Goal: Find specific page/section: Find specific page/section

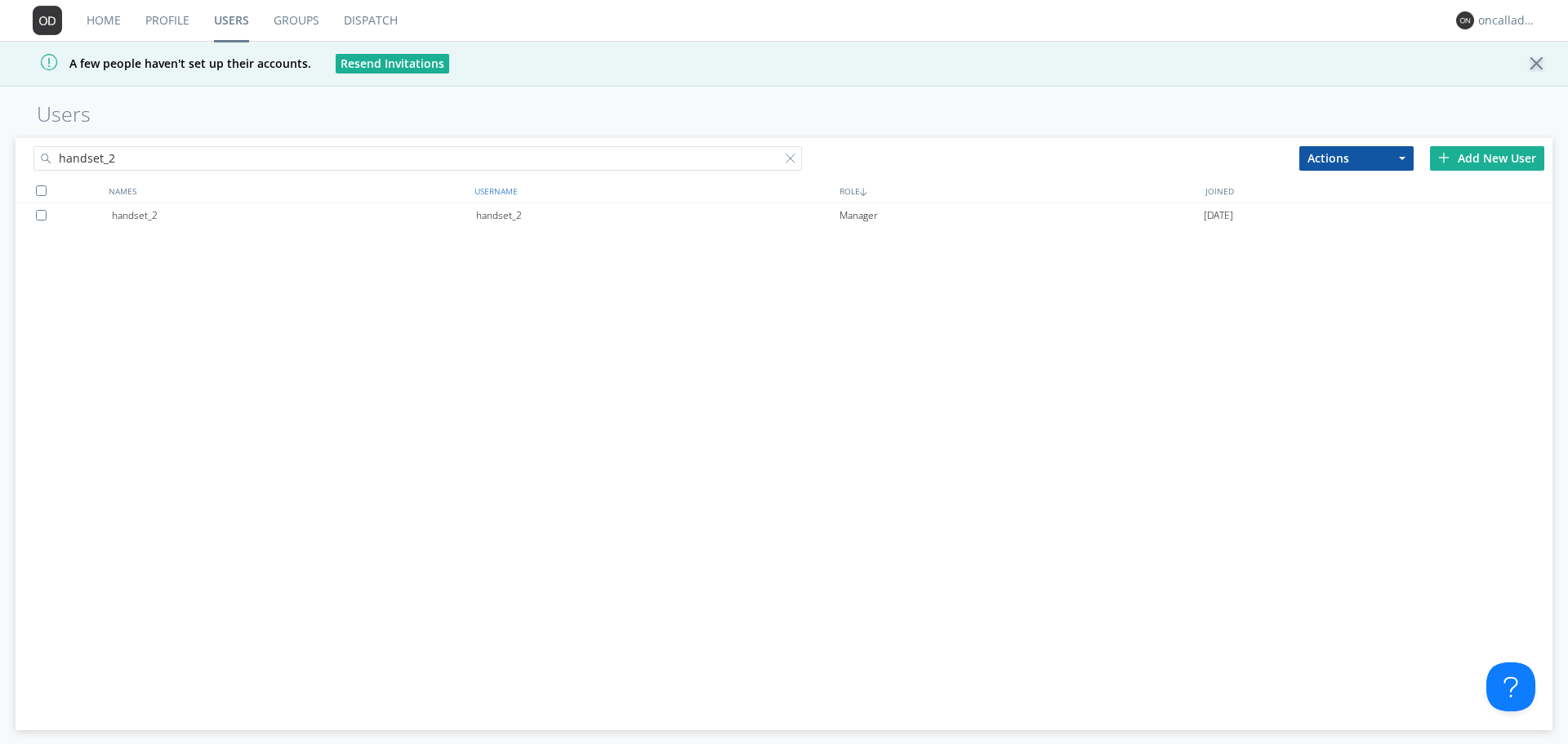
type input "handset_2"
click at [496, 202] on div "USERNAME" at bounding box center [653, 191] width 366 height 24
click at [512, 221] on div "handset_2" at bounding box center [658, 215] width 364 height 24
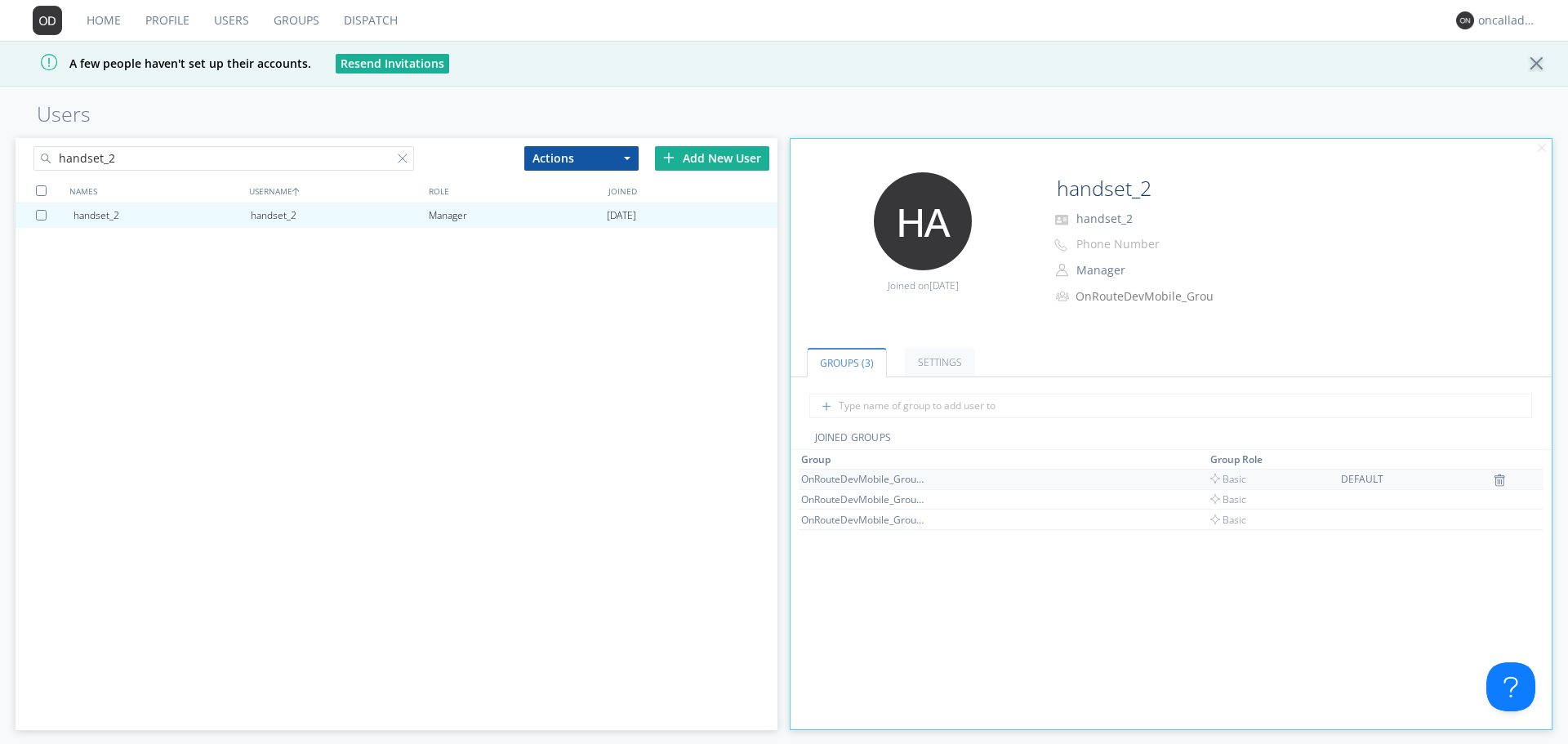
click at [903, 479] on div "OnRouteDevMobile_Group_11" at bounding box center [862, 478] width 123 height 14
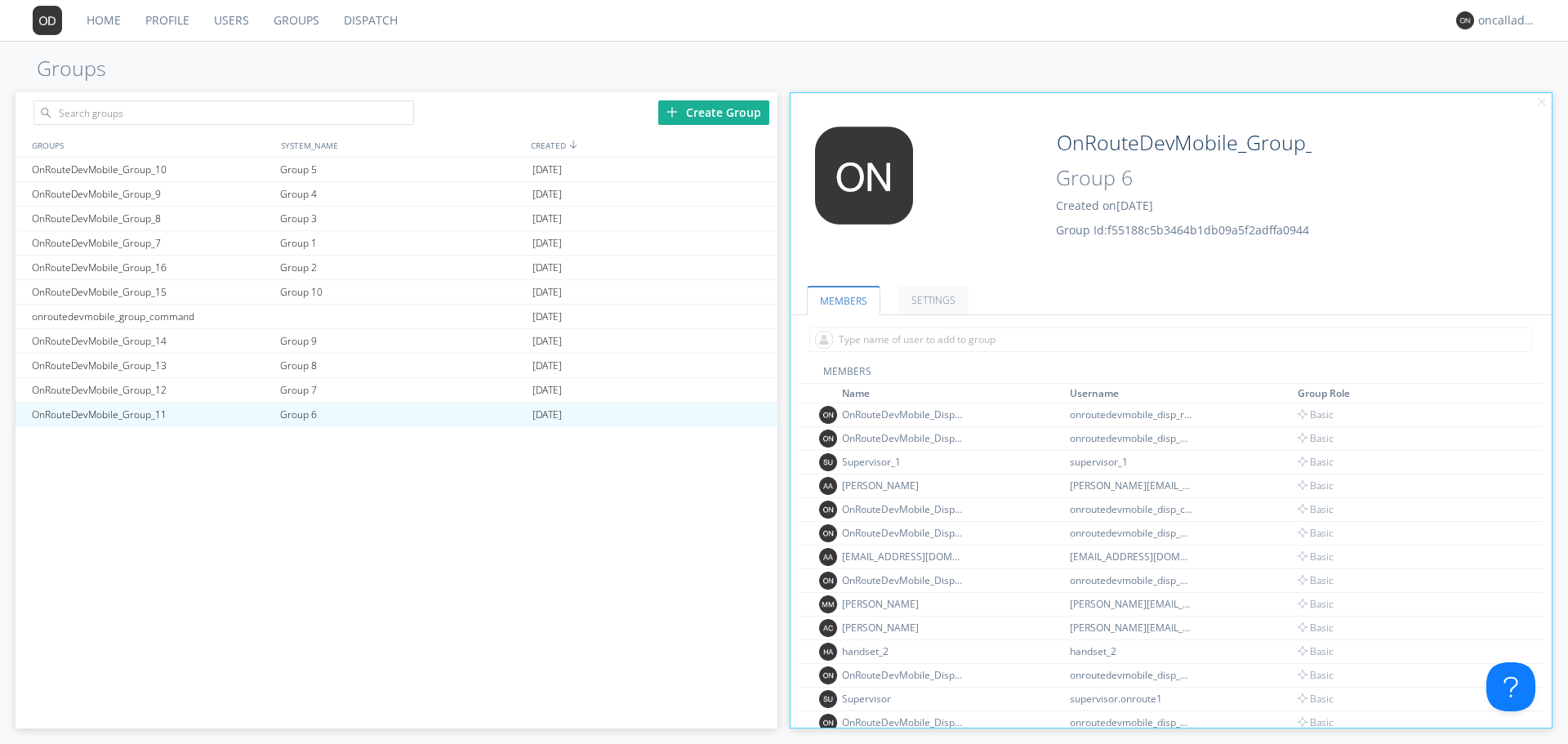
click at [385, 16] on link "Dispatch" at bounding box center [371, 20] width 79 height 41
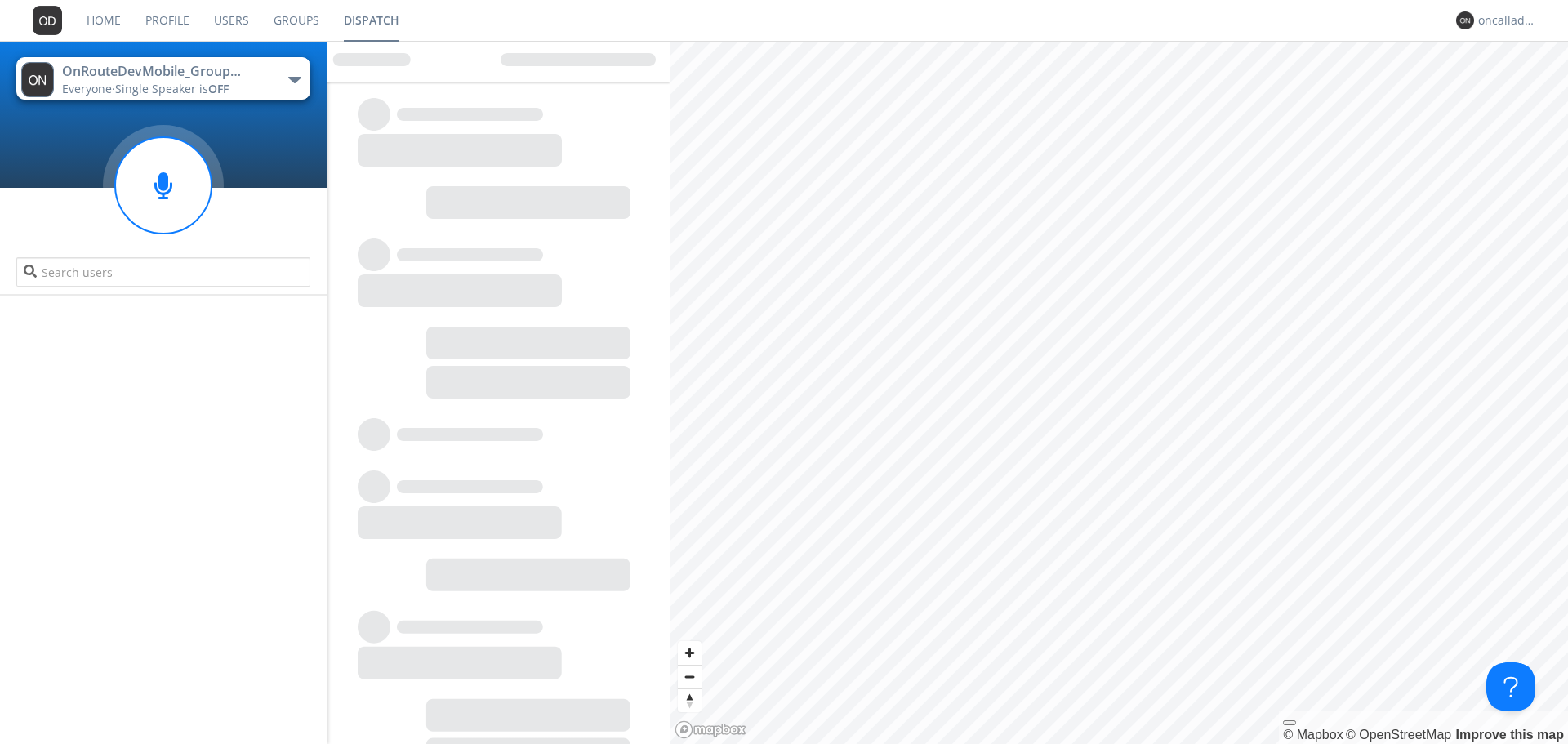
click at [252, 80] on button "OnRouteDevMobile_Group_11 Everyone · Single Speaker is OFF" at bounding box center [163, 78] width 294 height 42
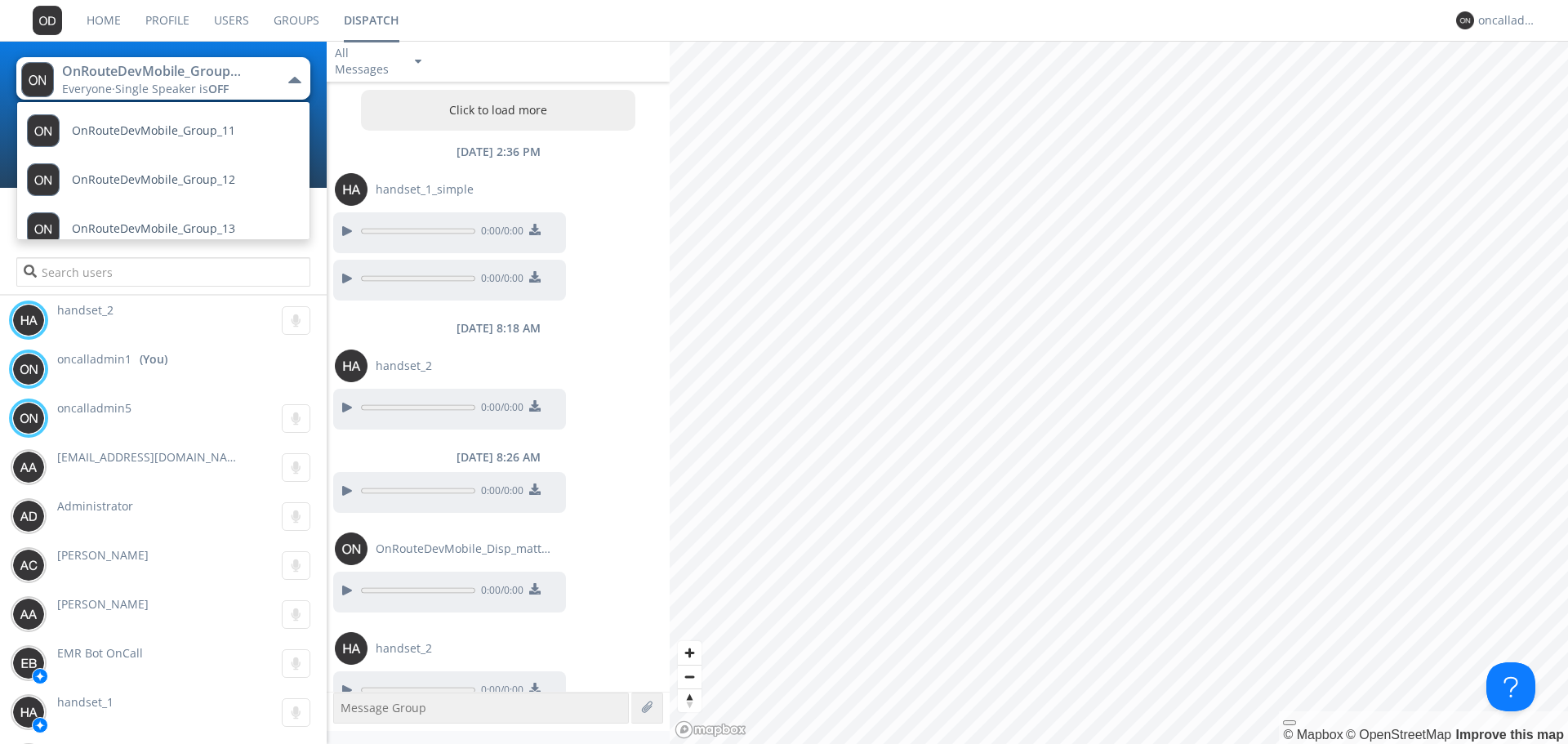
click at [234, 75] on div "OnRouteDevMobile_Group_11" at bounding box center [154, 71] width 183 height 19
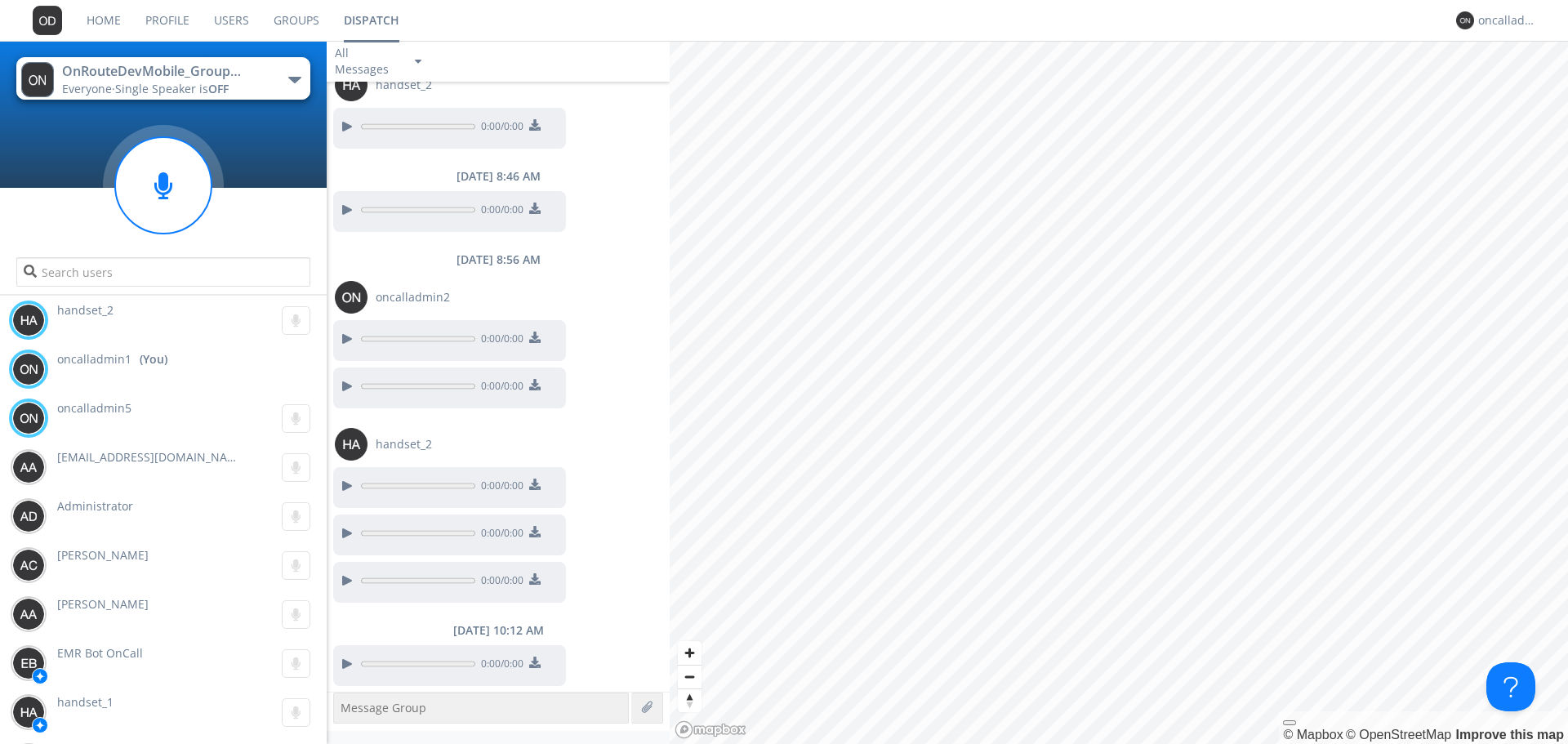
scroll to position [1001, 0]
click at [224, 82] on span "OFF" at bounding box center [218, 88] width 21 height 15
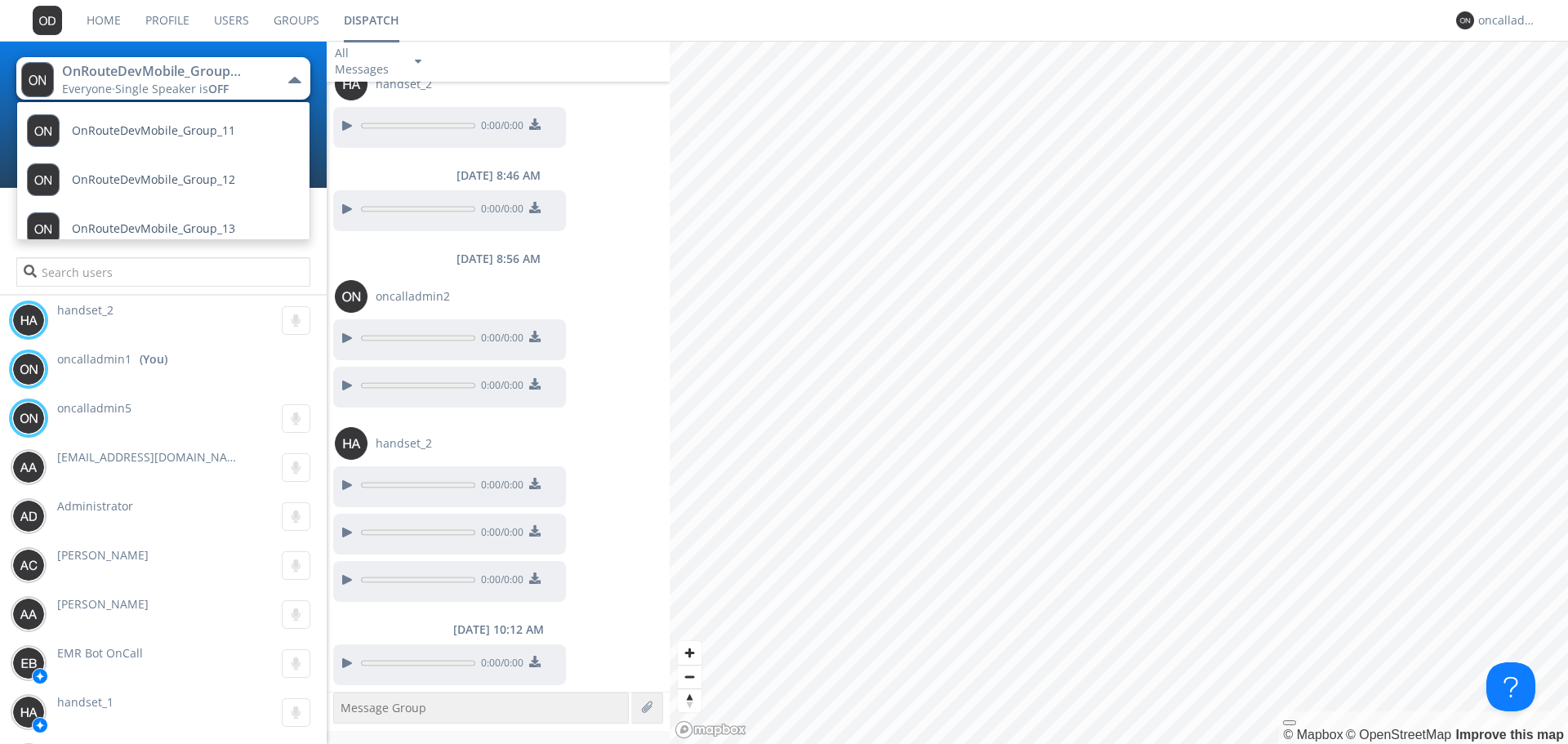
click at [235, 72] on div "OnRouteDevMobile_Group_11" at bounding box center [154, 71] width 183 height 19
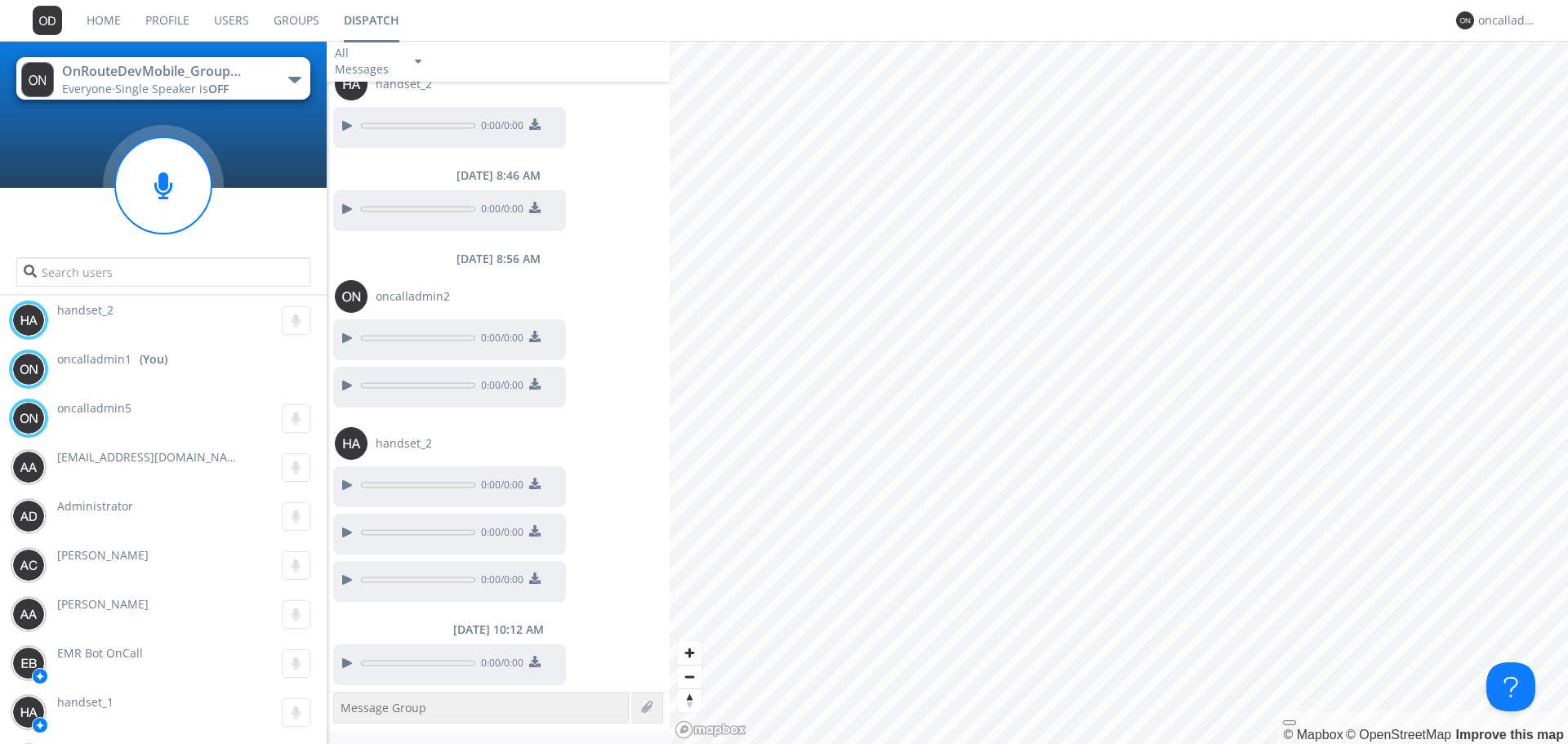
click at [224, 72] on div "OnRouteDevMobile_Group_11" at bounding box center [154, 71] width 183 height 19
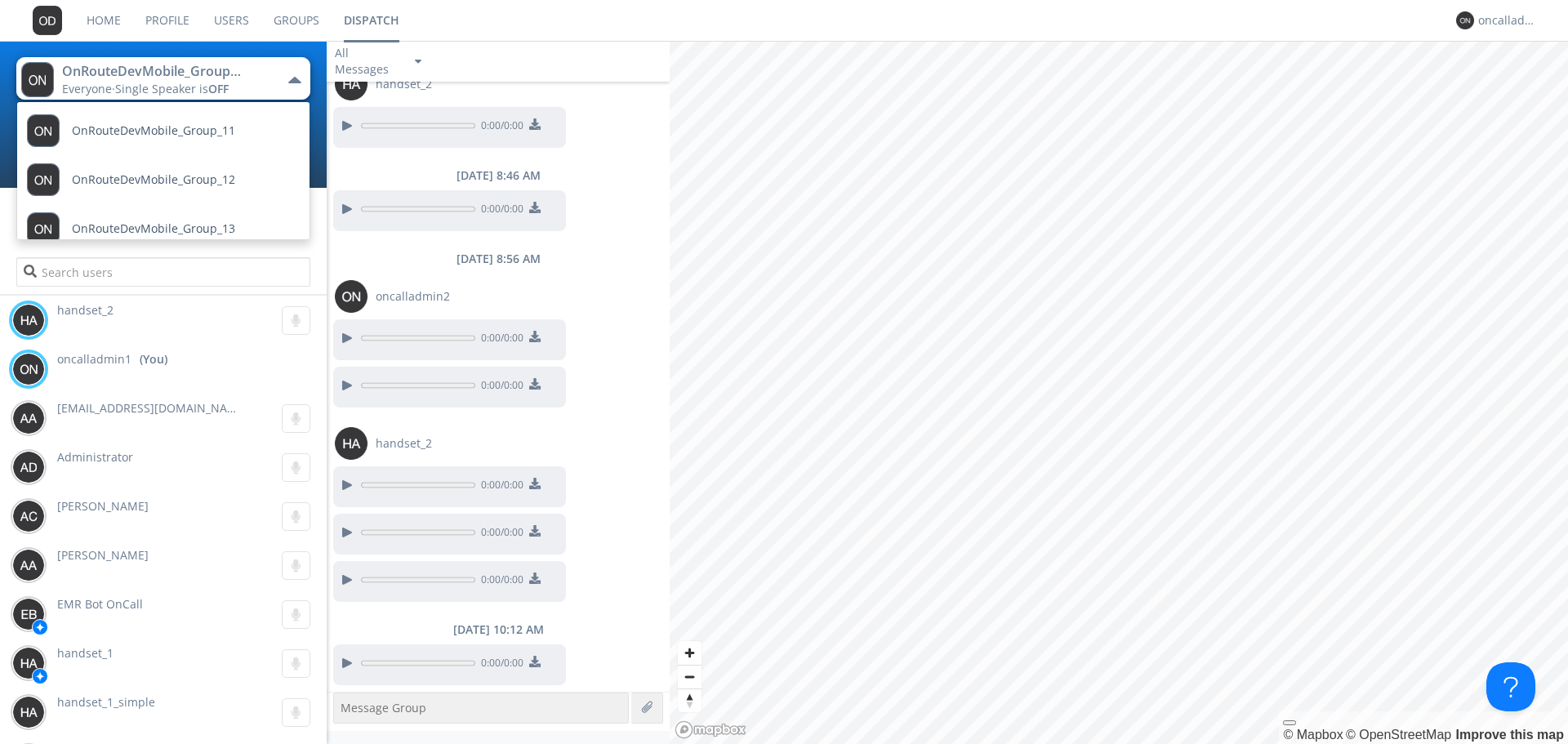
click at [257, 80] on button "OnRouteDevMobile_Group_11 Everyone · Single Speaker is OFF" at bounding box center [163, 78] width 294 height 42
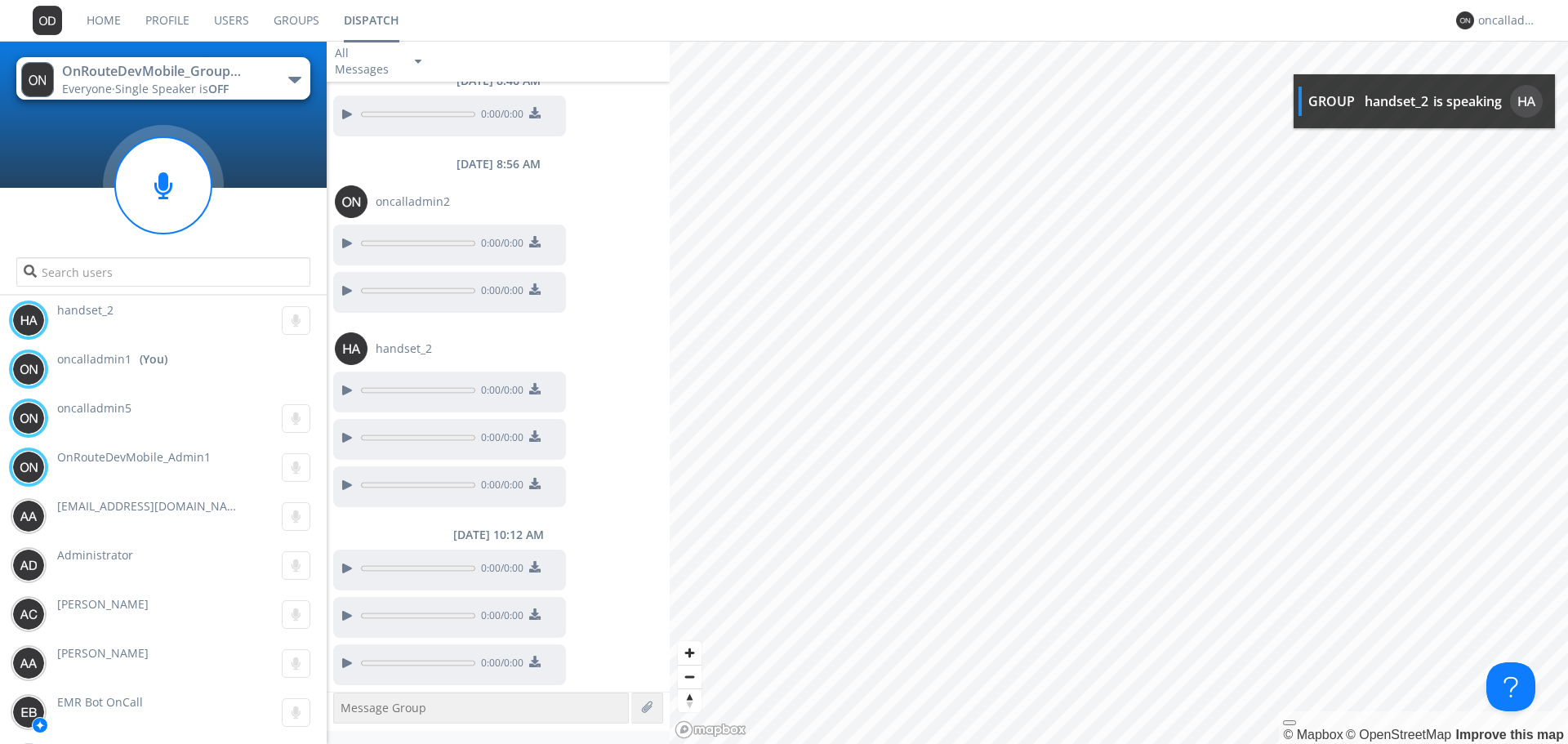
scroll to position [1143, 0]
